Goal: Task Accomplishment & Management: Use online tool/utility

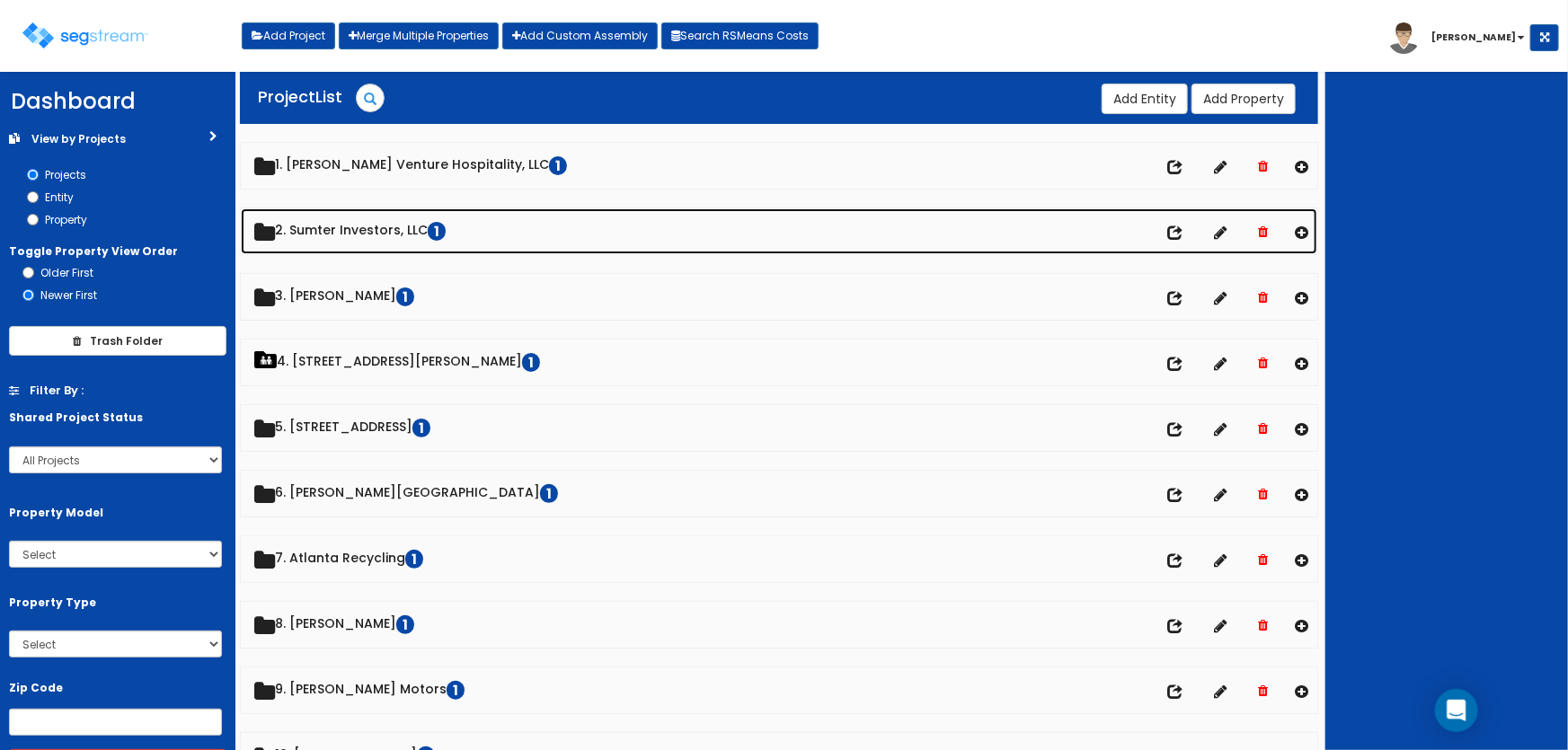
click at [386, 230] on link "2. Sumter Investors, LLC 1" at bounding box center [780, 231] width 1077 height 45
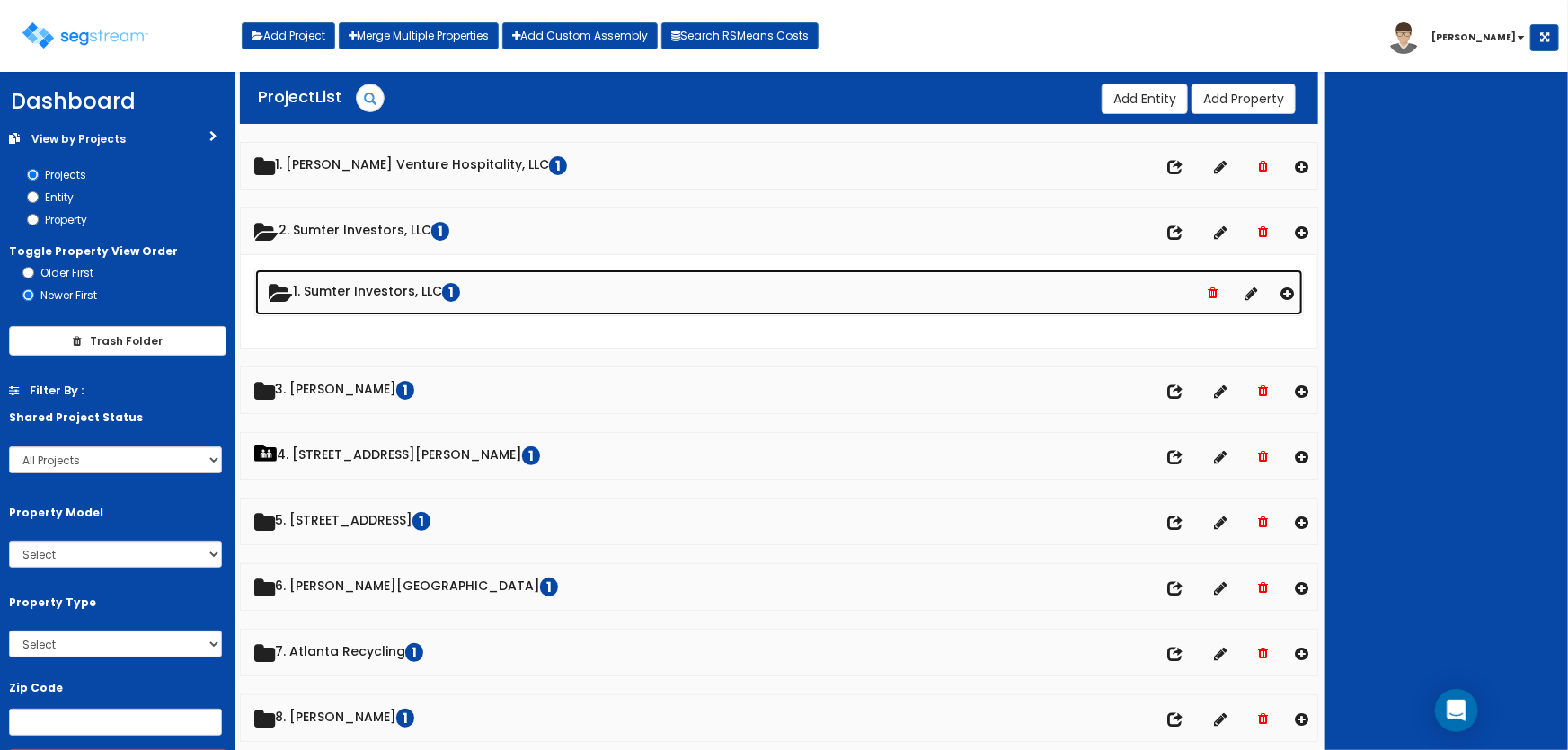
click at [399, 288] on link "1. Sumter Investors, LLC 1" at bounding box center [780, 292] width 1049 height 45
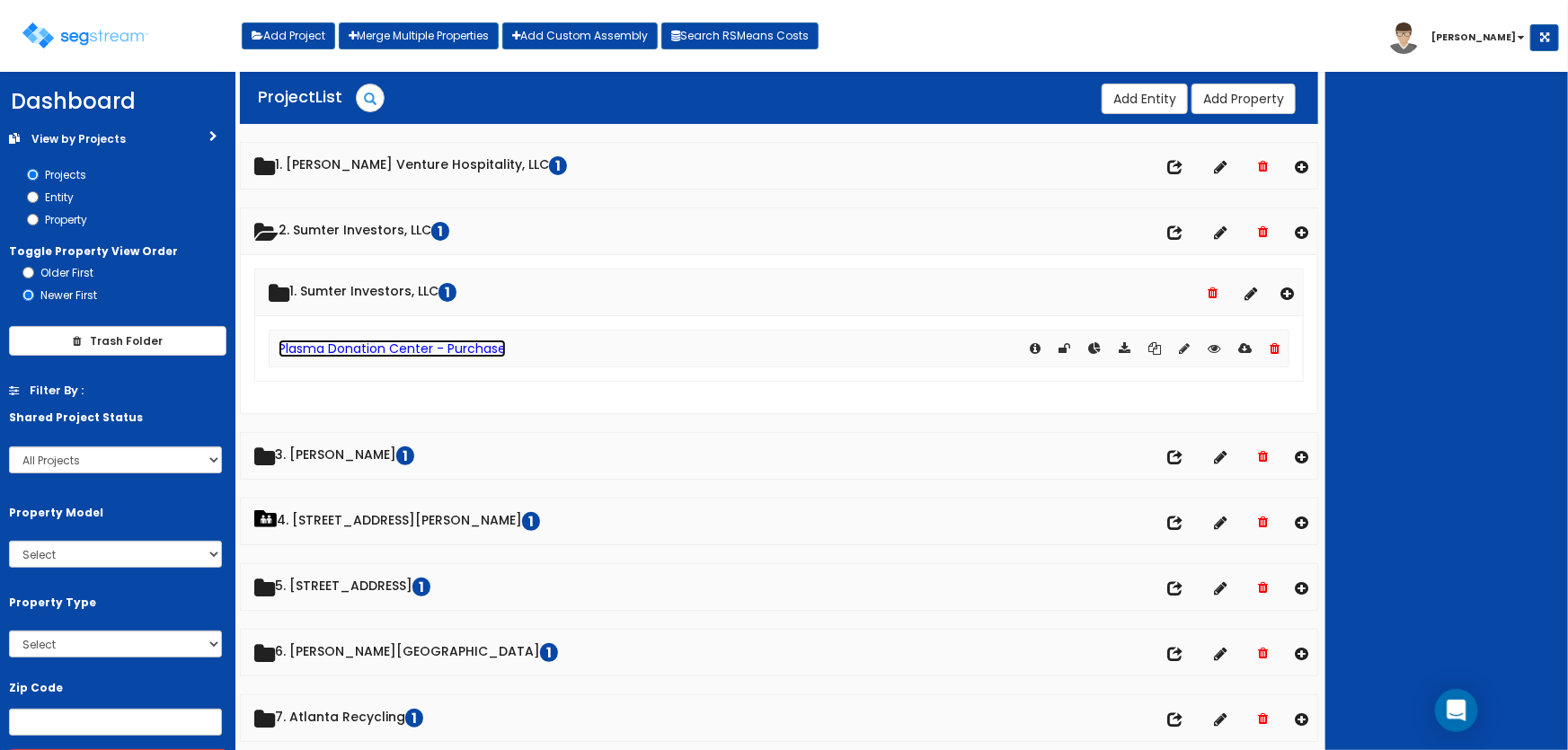
click at [424, 348] on link "Plasma Donation Center - Purchase" at bounding box center [392, 348] width 228 height 18
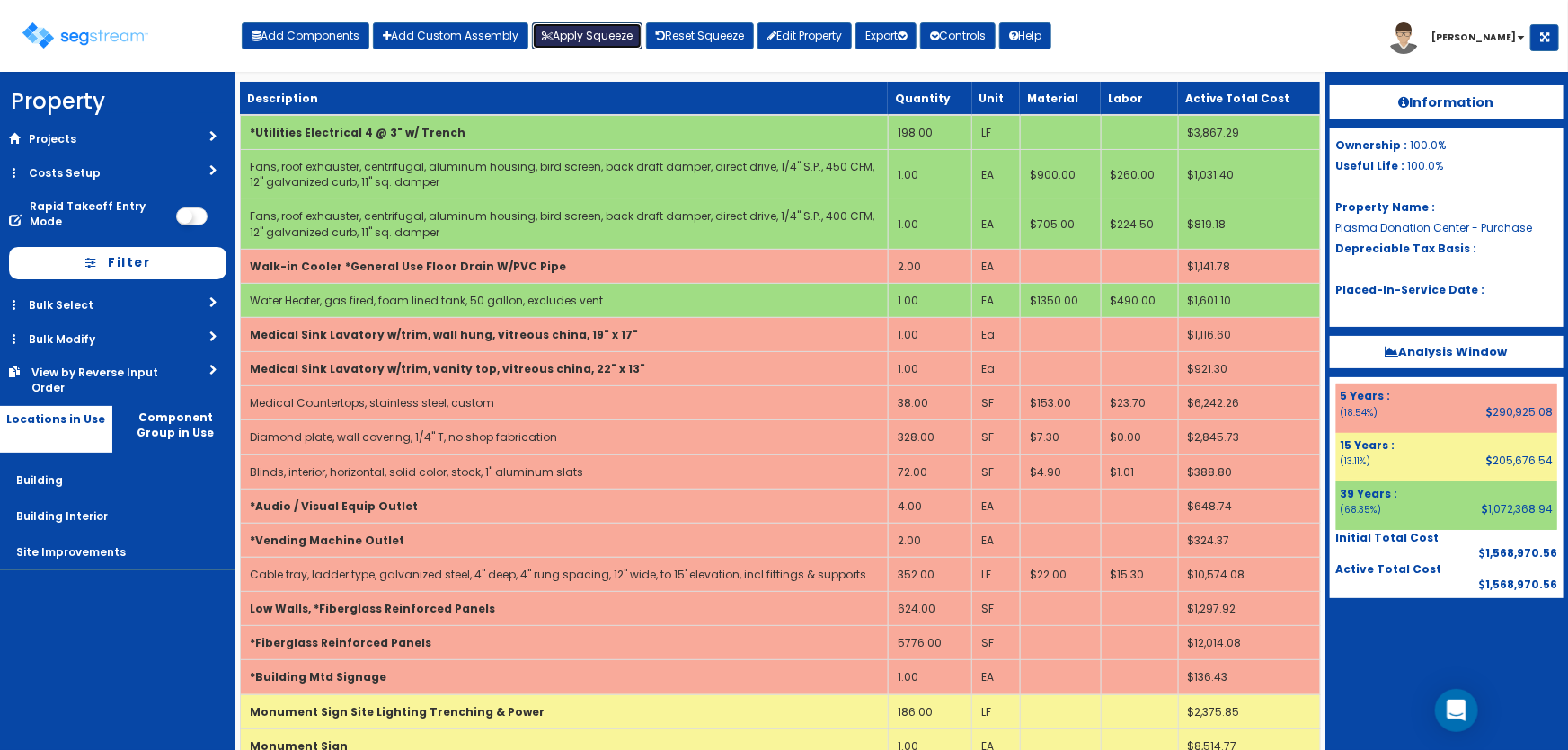
click at [619, 33] on button "Apply Squeeze" at bounding box center [587, 36] width 111 height 27
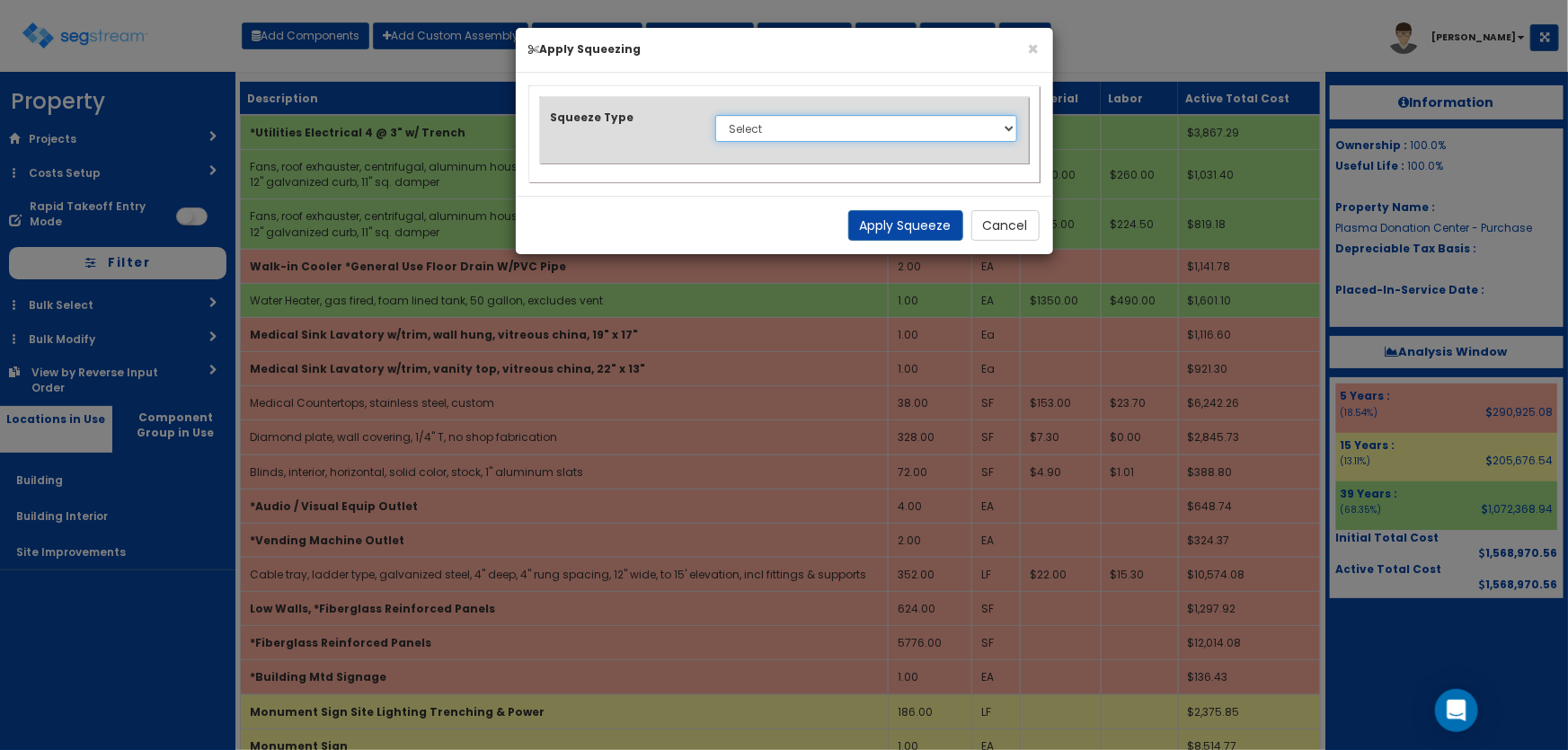
click at [750, 130] on select "Select 1. Squeeze Entire Worksheet 2. Squeeze by Takeoff Cost 3. Squeeze by Uni…" at bounding box center [867, 128] width 302 height 27
select select "squeeze_entire_takeoffsheet"
click at [715, 115] on select "Select 1. Squeeze Entire Worksheet 2. Squeeze by Takeoff Cost 3. Squeeze by Uni…" at bounding box center [867, 128] width 302 height 27
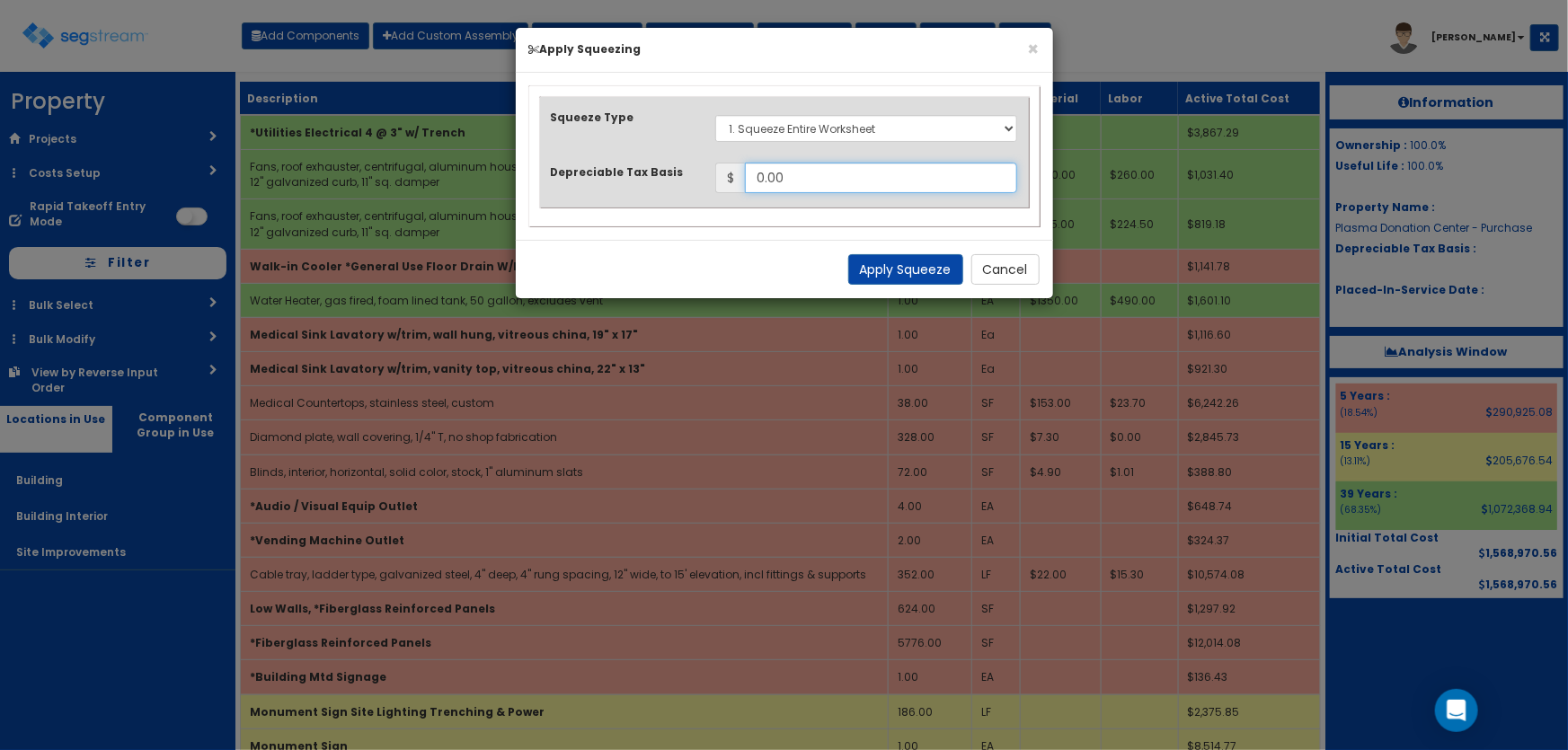
click at [832, 175] on input "0.00" at bounding box center [881, 178] width 273 height 30
type input "0"
type input "2,071,041.14"
click at [883, 259] on button "Apply Squeeze" at bounding box center [906, 269] width 115 height 30
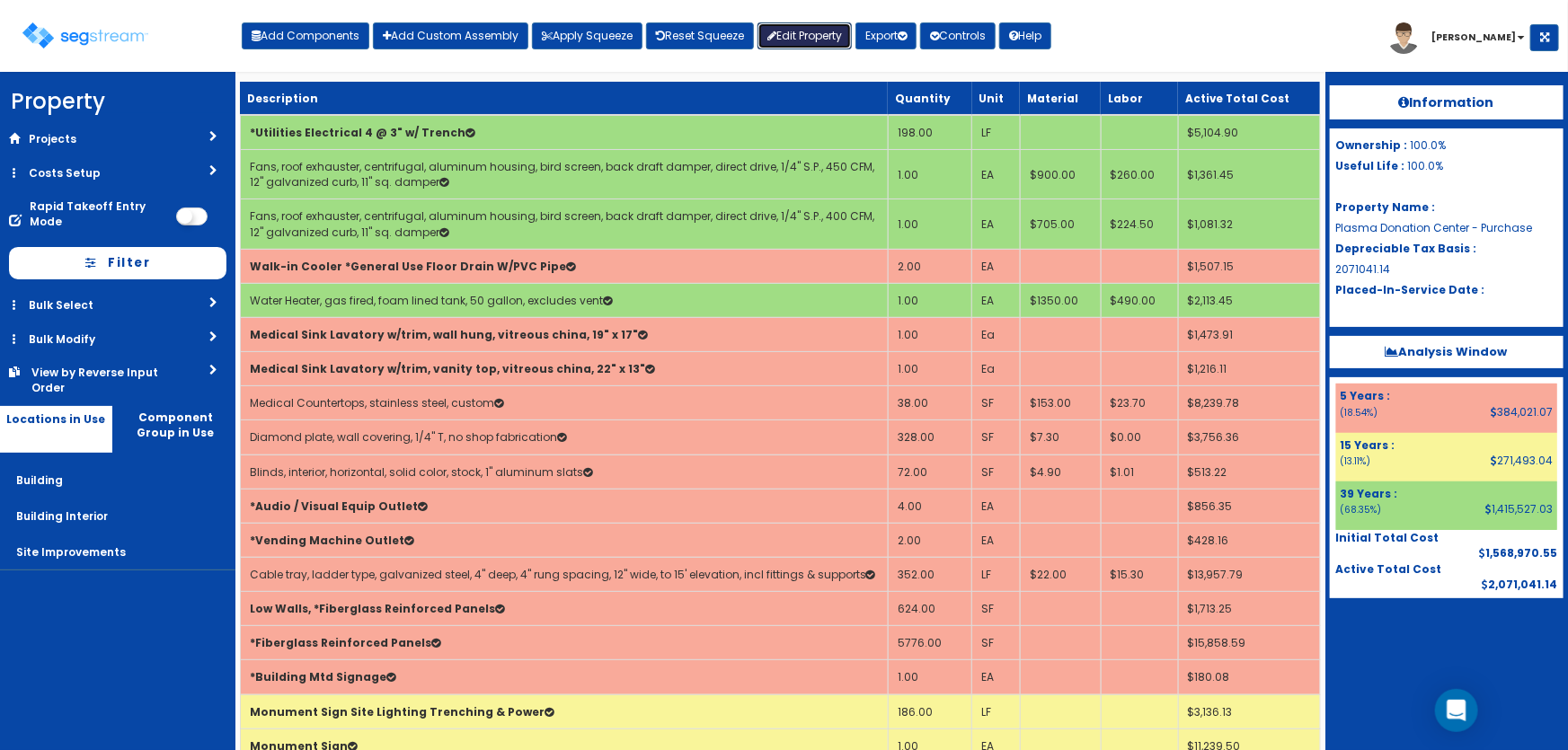
click at [840, 39] on link "Edit Property" at bounding box center [805, 36] width 95 height 27
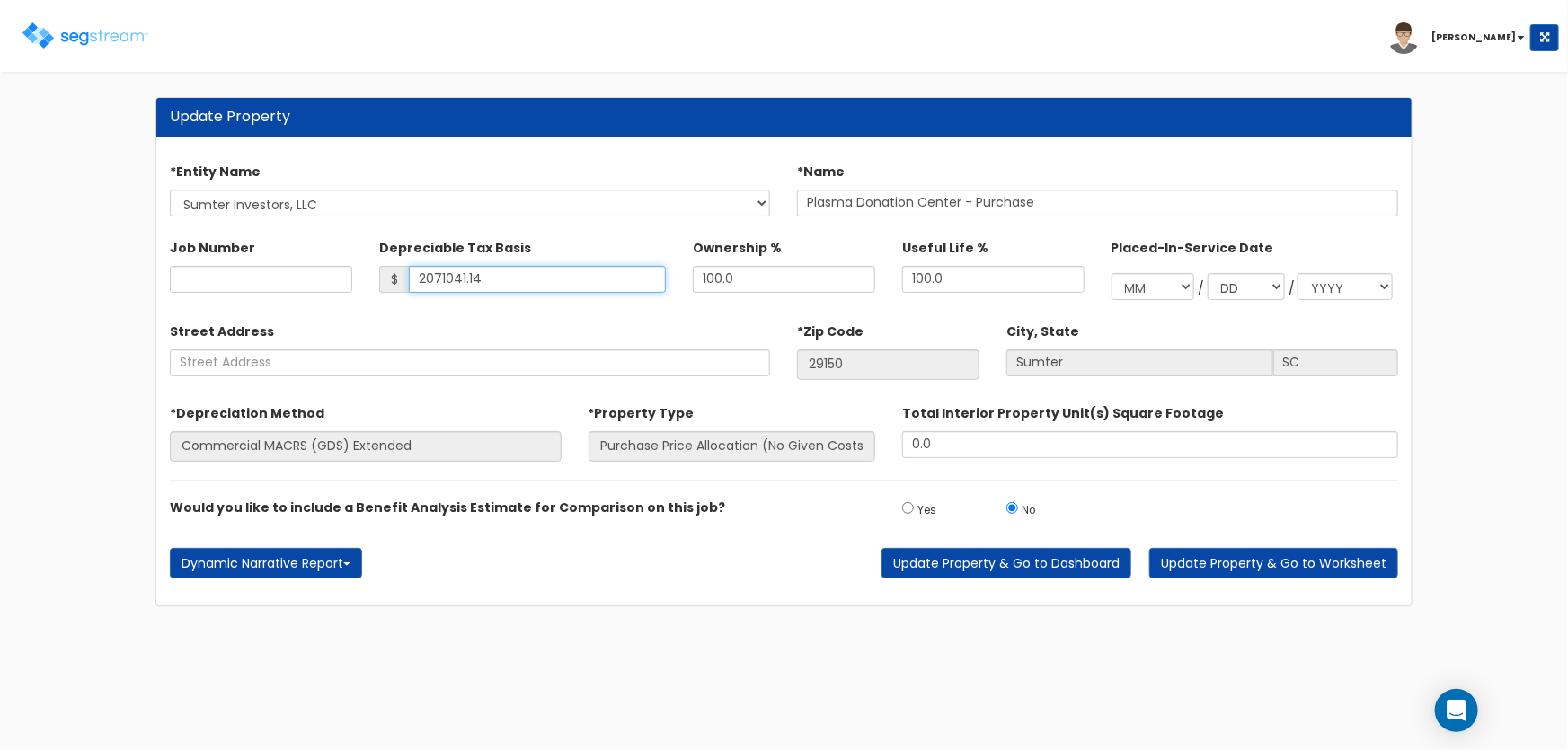
drag, startPoint x: 502, startPoint y: 280, endPoint x: 394, endPoint y: 280, distance: 108.0
click at [398, 281] on div "$ 2071041.14" at bounding box center [522, 279] width 286 height 27
type input "4,623,868"
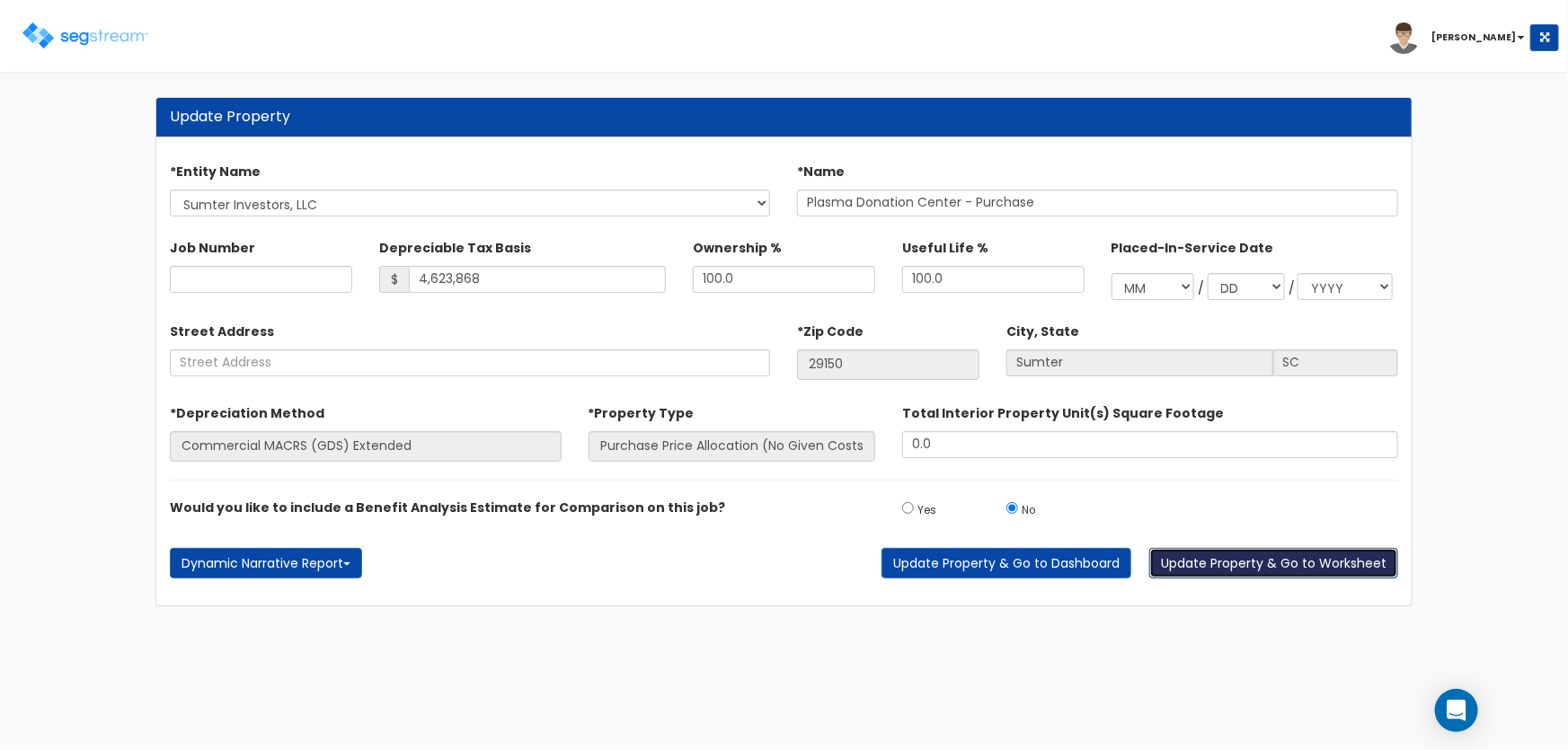
click at [1202, 566] on button "Update Property & Go to Worksheet" at bounding box center [1273, 563] width 249 height 30
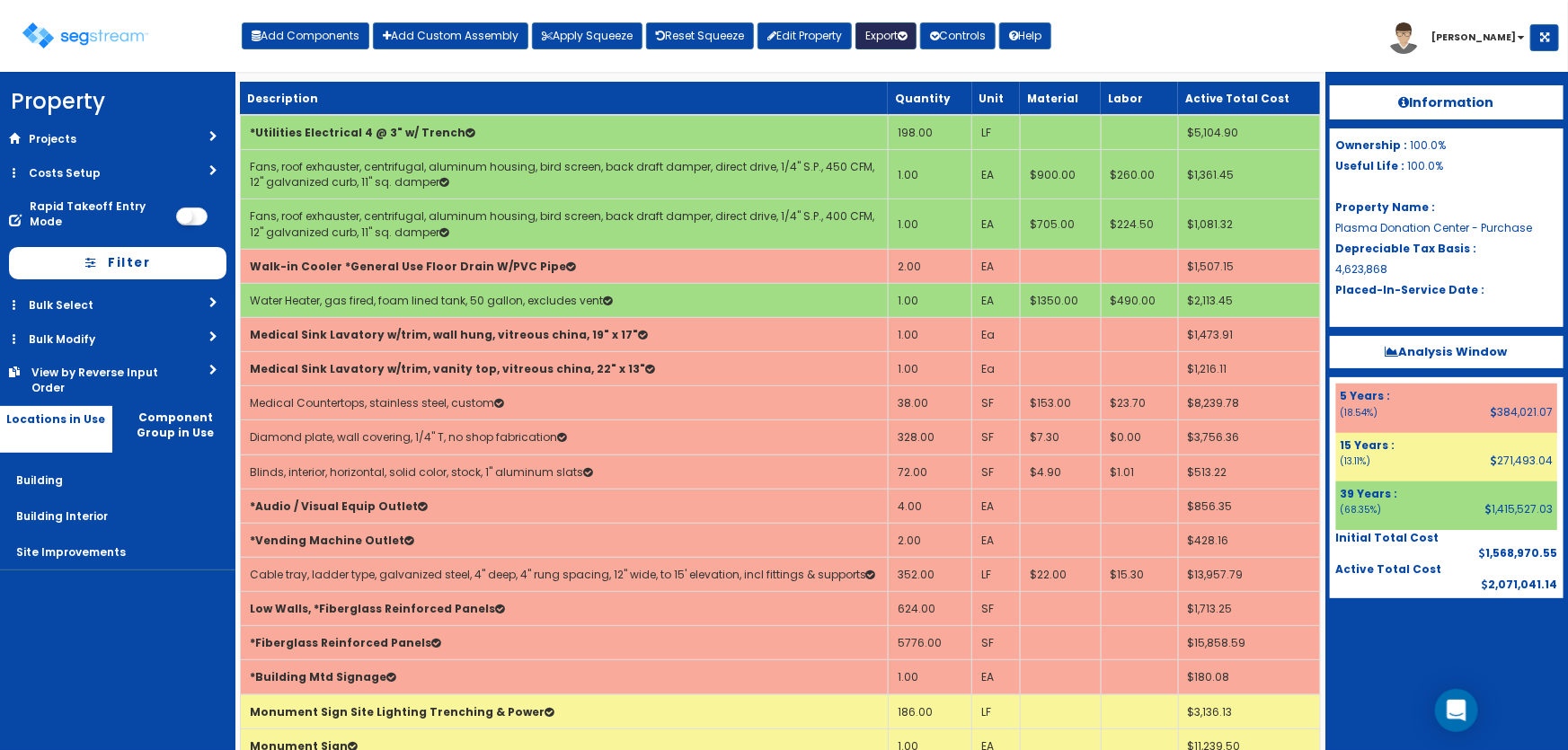
click at [879, 38] on button "Export" at bounding box center [886, 36] width 61 height 27
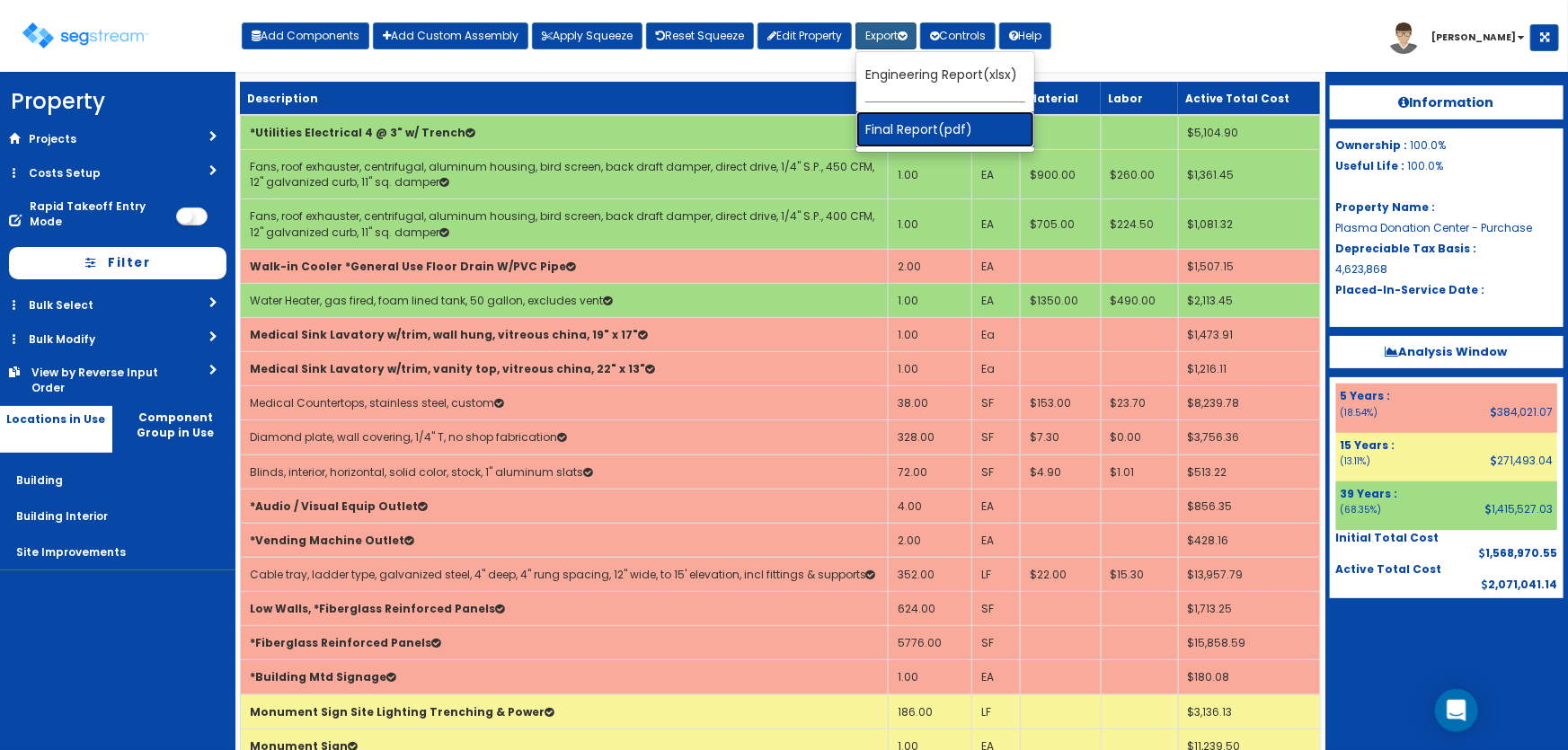
click at [909, 135] on link "Final Report(pdf)" at bounding box center [945, 129] width 178 height 36
